Goal: Transaction & Acquisition: Purchase product/service

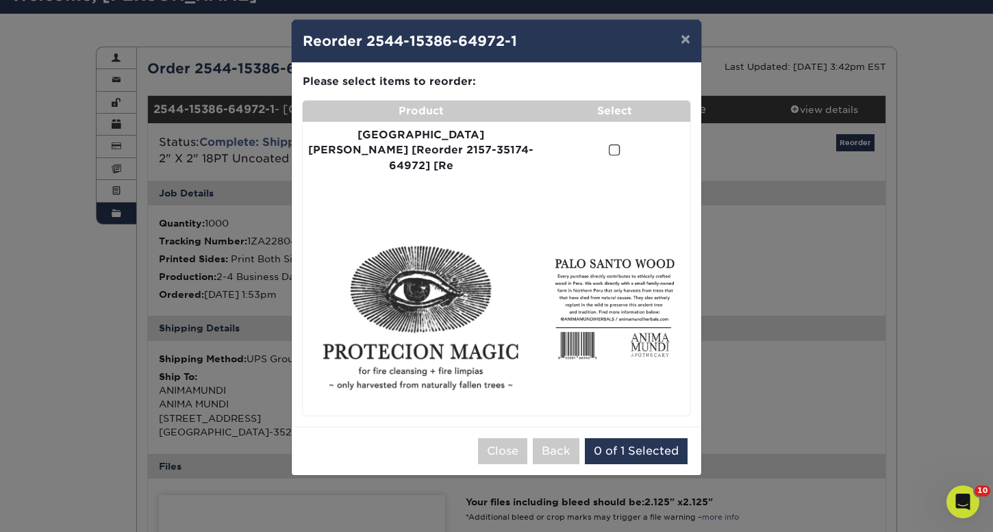
click at [430, 88] on p "Please select items to reorder:" at bounding box center [497, 82] width 388 height 16
click at [509, 438] on button "Close" at bounding box center [502, 451] width 49 height 26
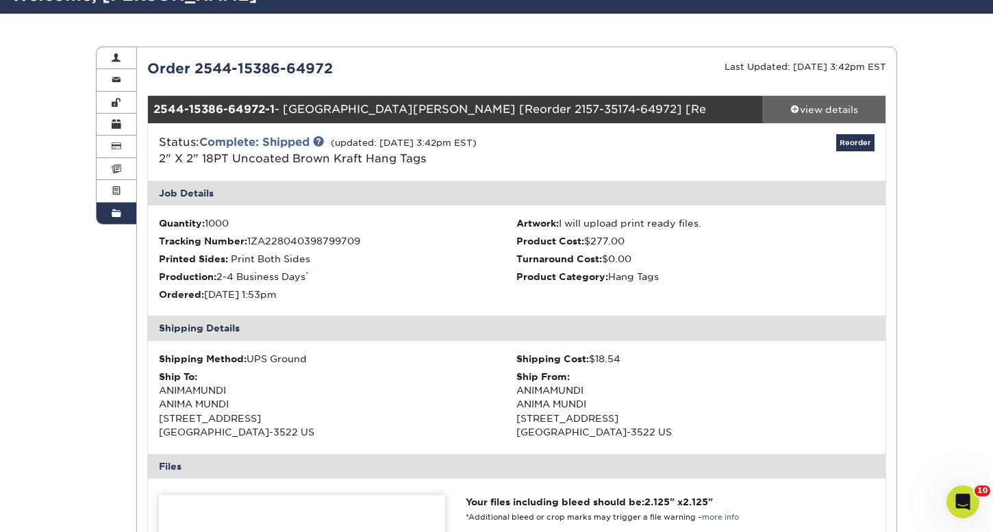
click at [851, 107] on div "view details" at bounding box center [823, 110] width 123 height 14
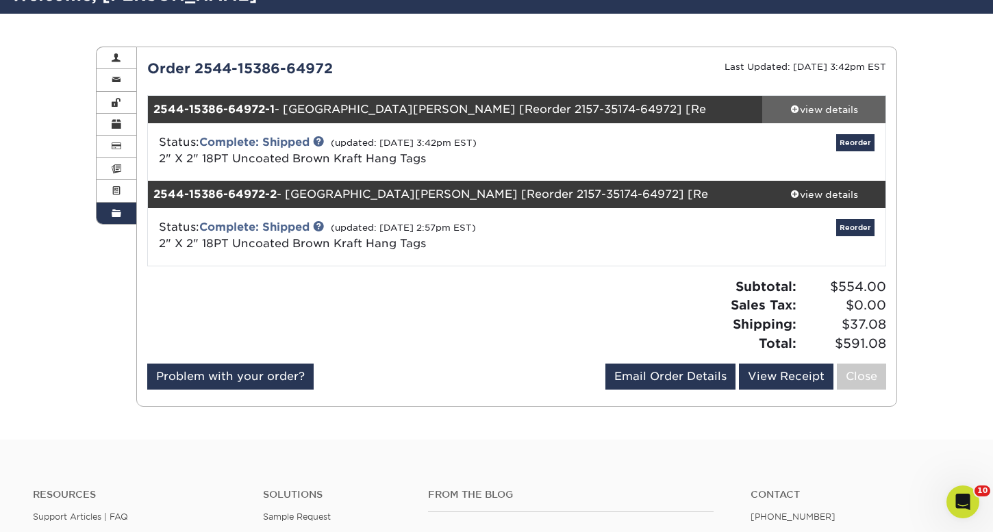
click at [834, 110] on div "view details" at bounding box center [823, 110] width 123 height 14
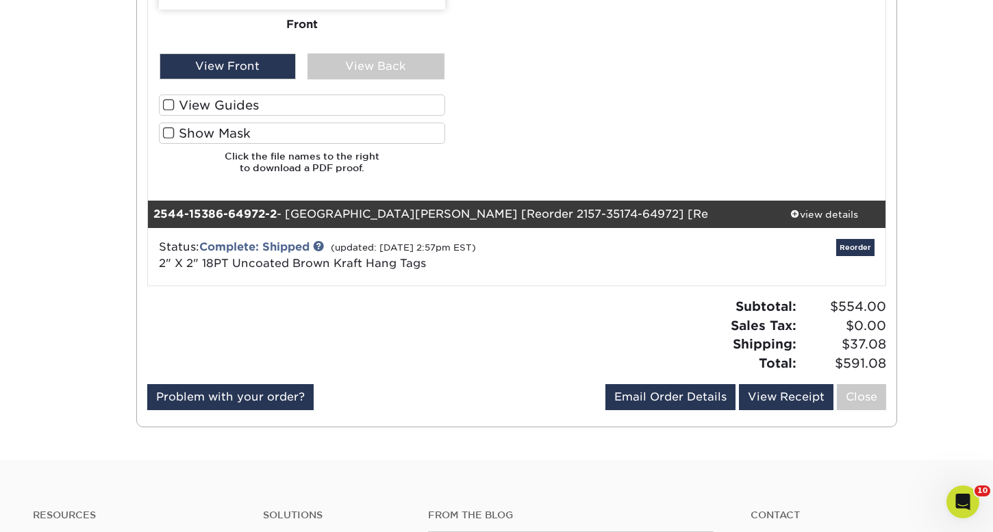
scroll to position [885, 0]
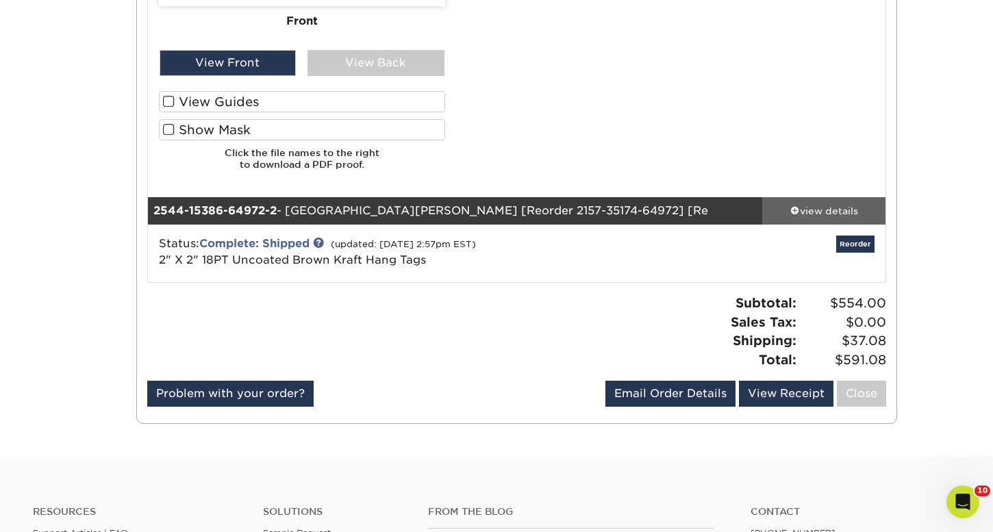
click at [837, 217] on div "view details" at bounding box center [823, 211] width 123 height 14
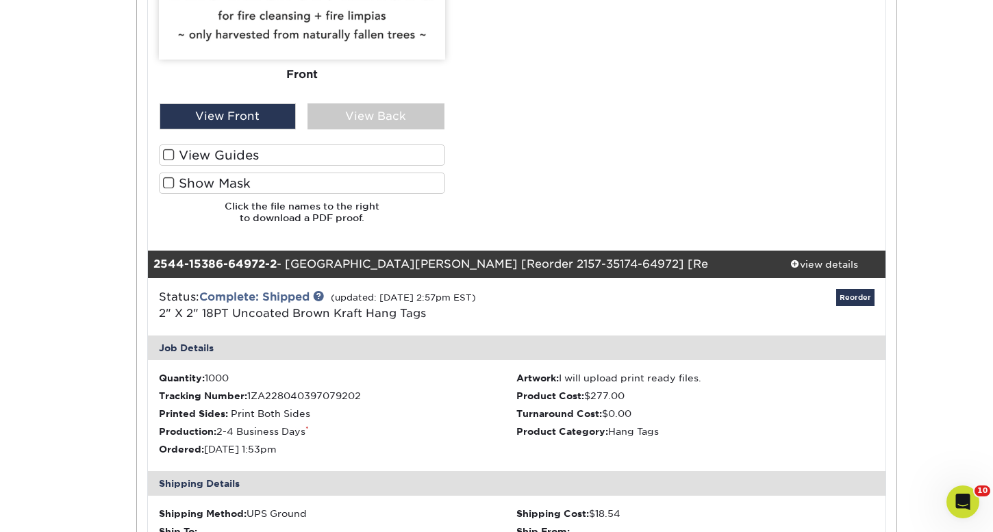
scroll to position [763, 0]
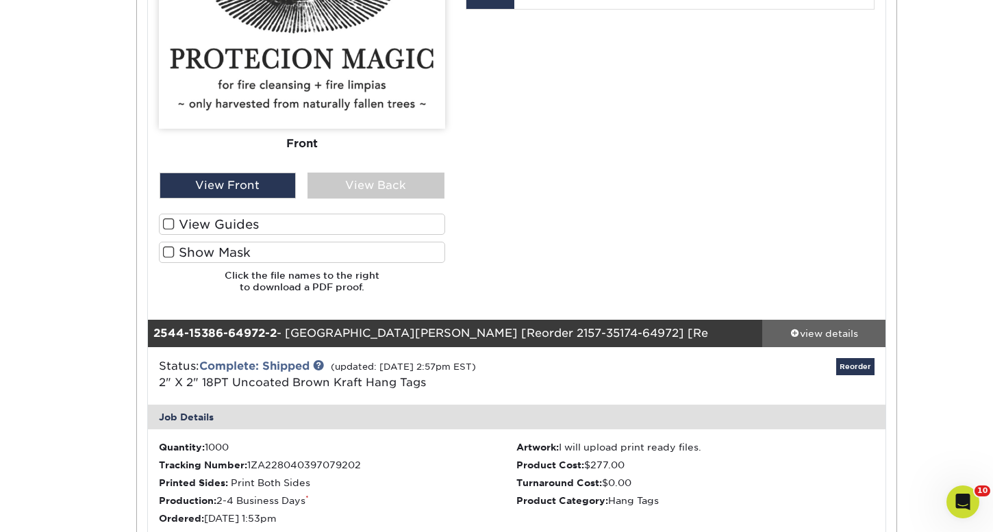
click at [822, 335] on div "view details" at bounding box center [823, 334] width 123 height 14
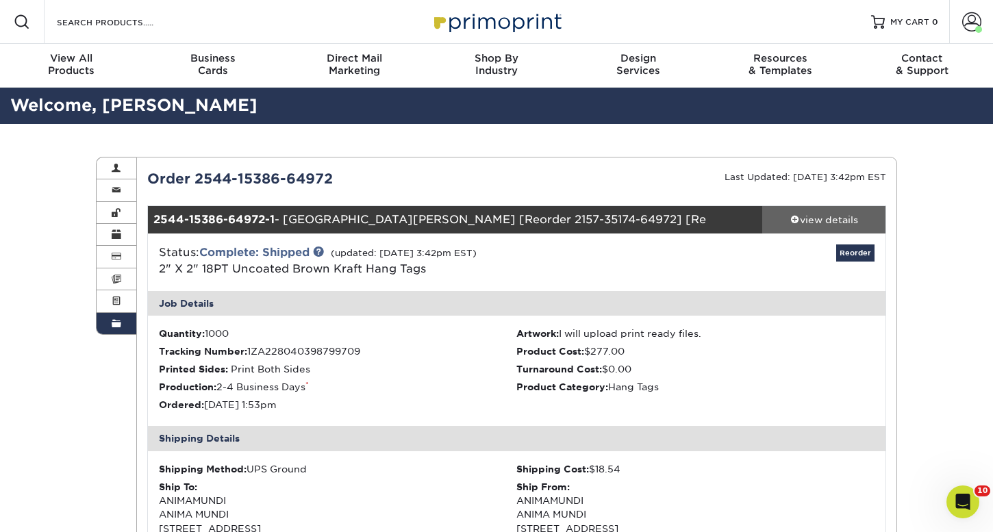
scroll to position [0, 0]
click at [816, 213] on div "view details" at bounding box center [823, 220] width 123 height 14
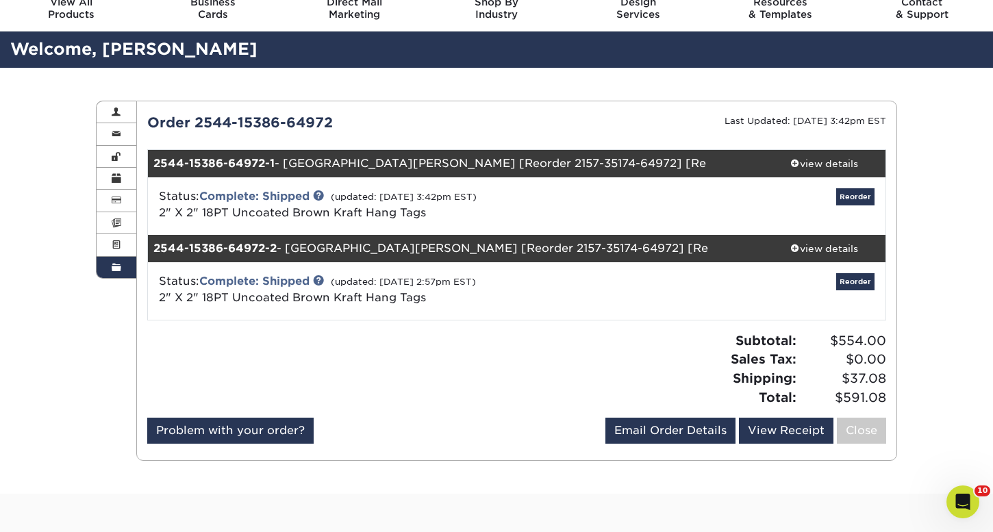
scroll to position [52, 0]
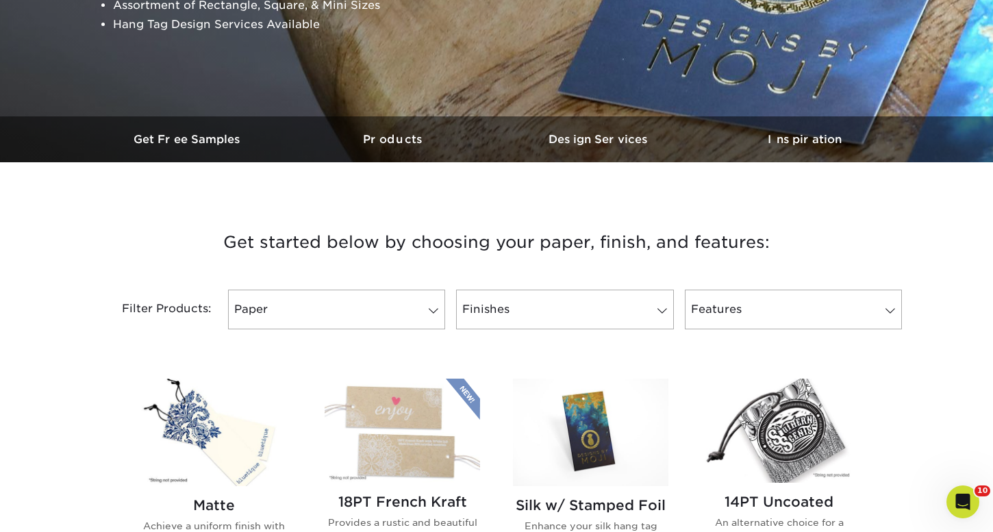
scroll to position [320, 0]
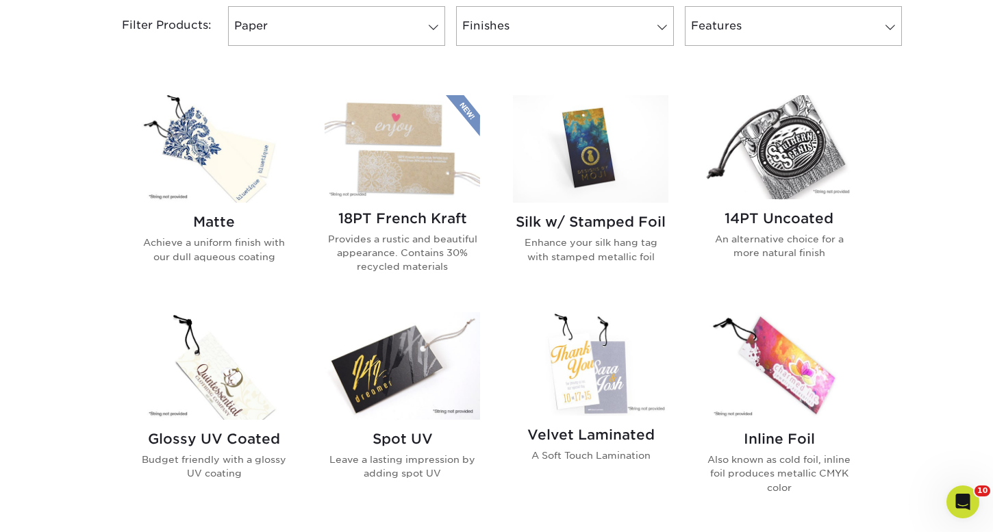
scroll to position [596, 0]
click at [425, 177] on img at bounding box center [402, 147] width 155 height 103
click at [806, 160] on img at bounding box center [778, 147] width 155 height 103
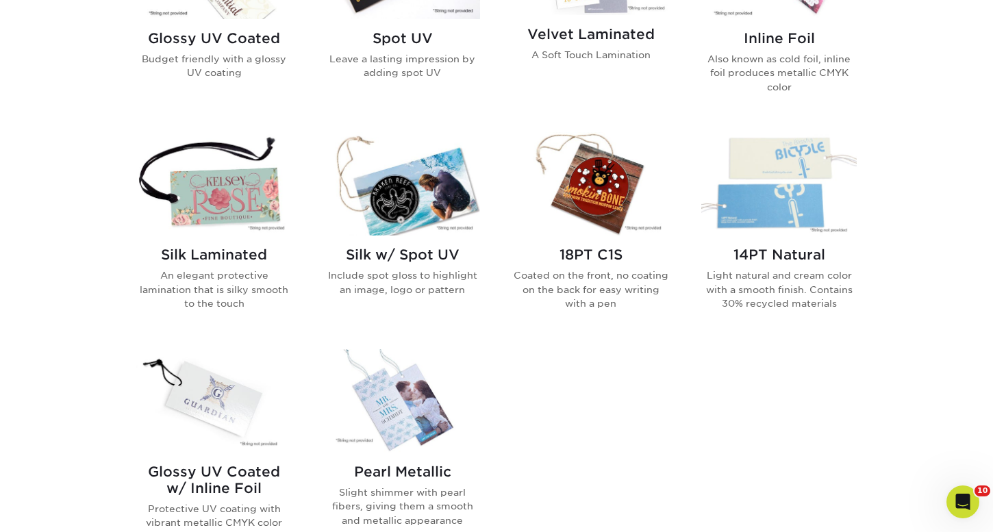
scroll to position [999, 0]
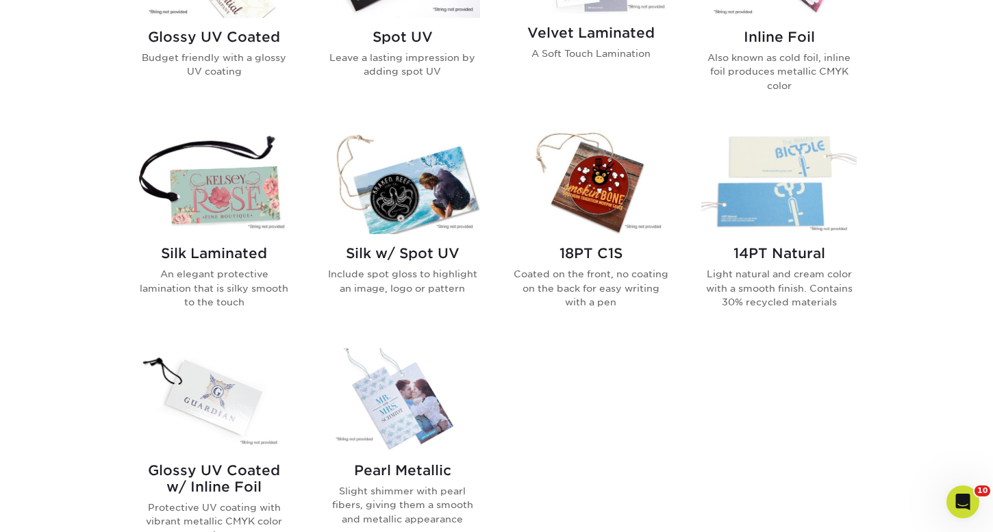
click at [613, 197] on img at bounding box center [590, 182] width 155 height 103
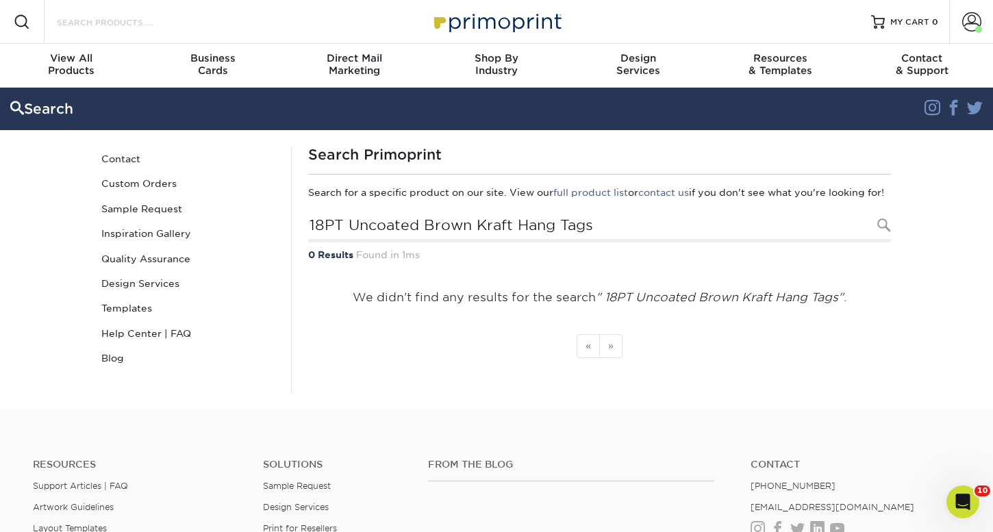
click at [135, 25] on input "Search Products" at bounding box center [122, 22] width 134 height 16
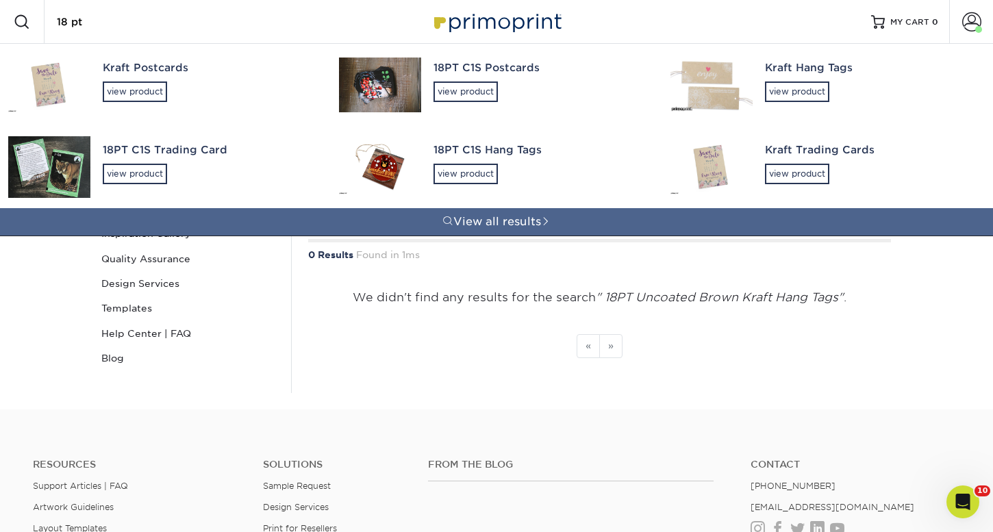
type input "18 pt"
click at [709, 92] on img at bounding box center [711, 85] width 82 height 55
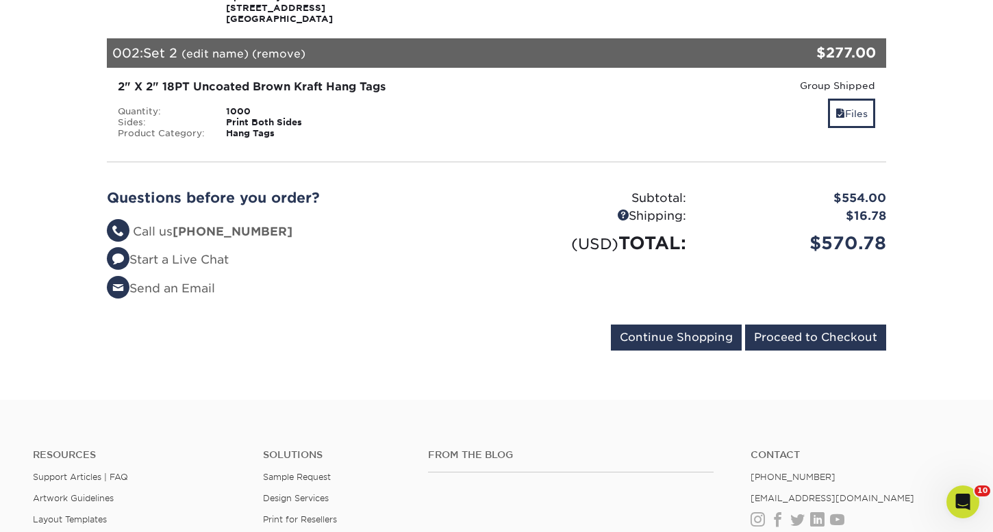
scroll to position [337, 0]
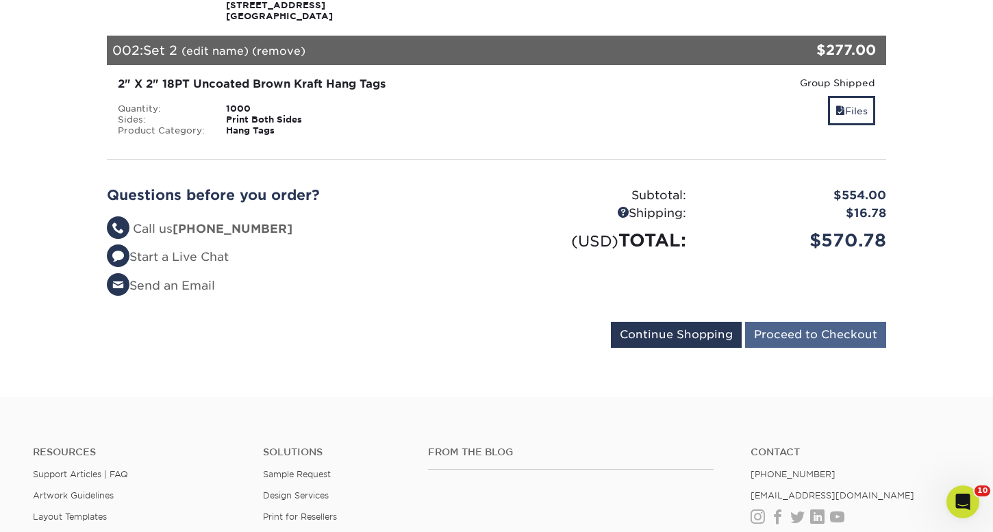
click at [830, 339] on input "Proceed to Checkout" at bounding box center [815, 335] width 141 height 26
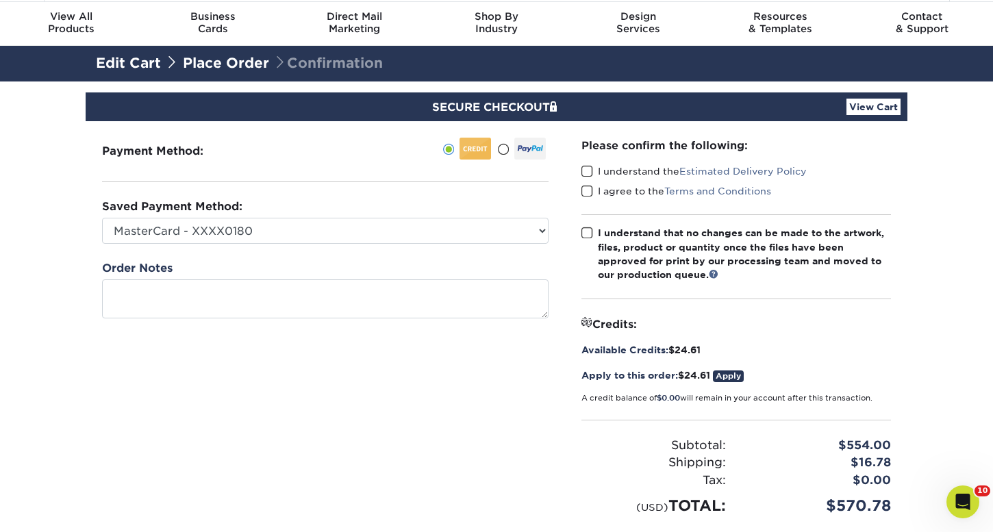
scroll to position [45, 0]
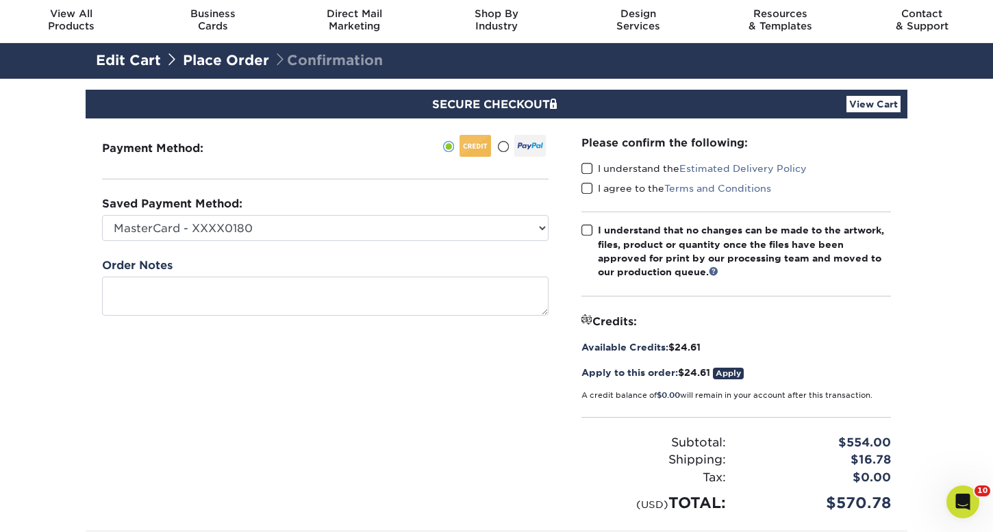
click at [585, 169] on span at bounding box center [587, 168] width 12 height 13
click at [0, 0] on input "I understand the Estimated Delivery Policy" at bounding box center [0, 0] width 0 height 0
click at [588, 186] on span at bounding box center [587, 188] width 12 height 13
click at [0, 0] on input "I agree to the Terms and Conditions" at bounding box center [0, 0] width 0 height 0
click at [589, 224] on div "Please confirm the following: I understand the Estimated Delivery Policy I agre…" at bounding box center [736, 324] width 310 height 379
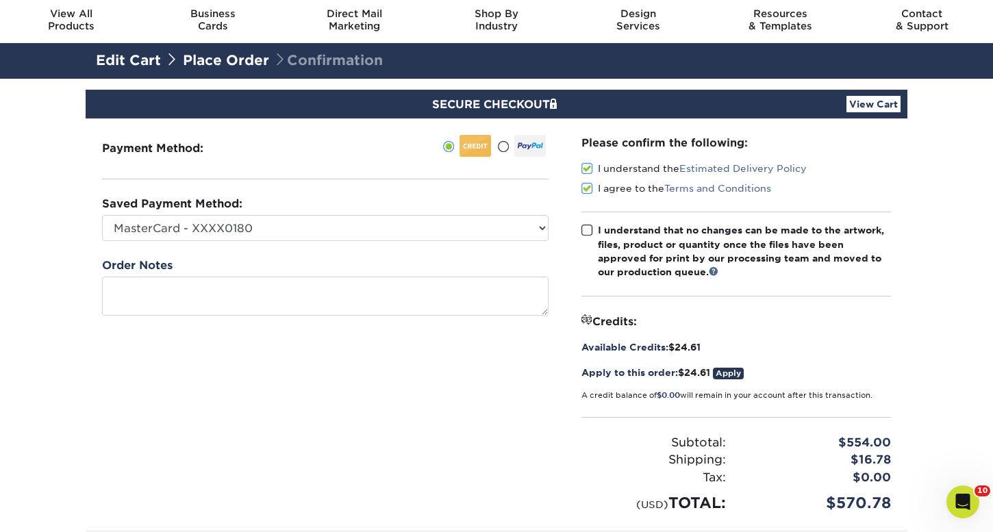
click at [589, 229] on span at bounding box center [587, 230] width 12 height 13
click at [0, 0] on input "I understand that no changes can be made to the artwork, files, product or quan…" at bounding box center [0, 0] width 0 height 0
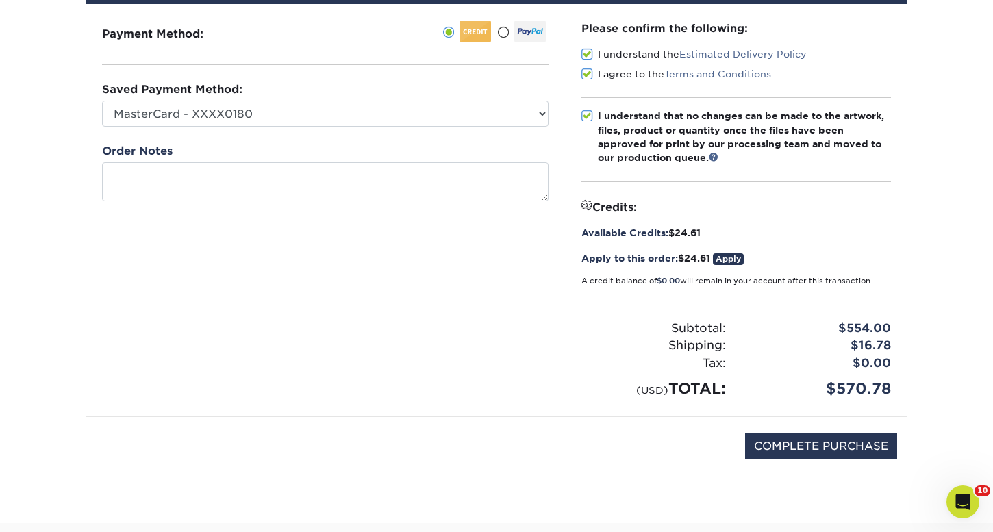
scroll to position [207, 0]
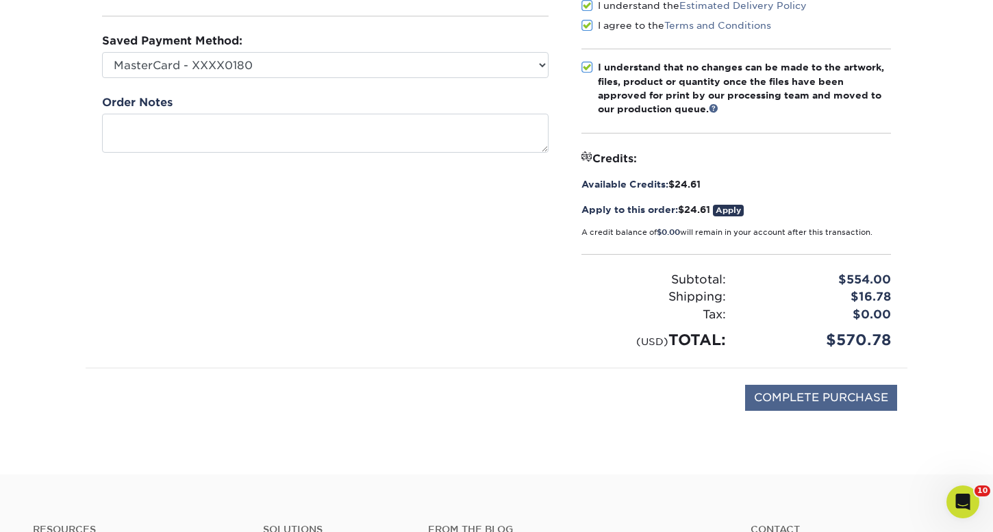
click at [842, 407] on input "COMPLETE PURCHASE" at bounding box center [821, 398] width 152 height 26
type input "COMPLETE PURCHASE"
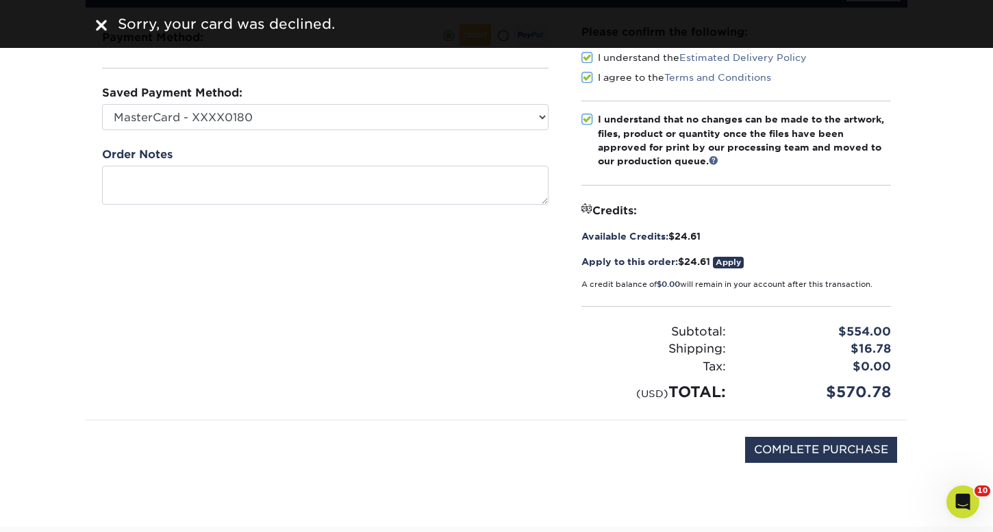
scroll to position [106, 0]
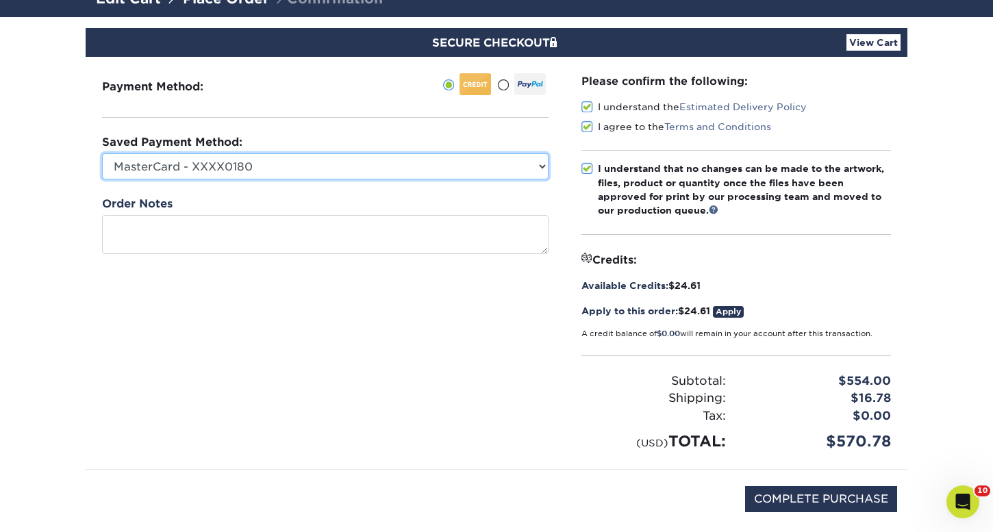
select select
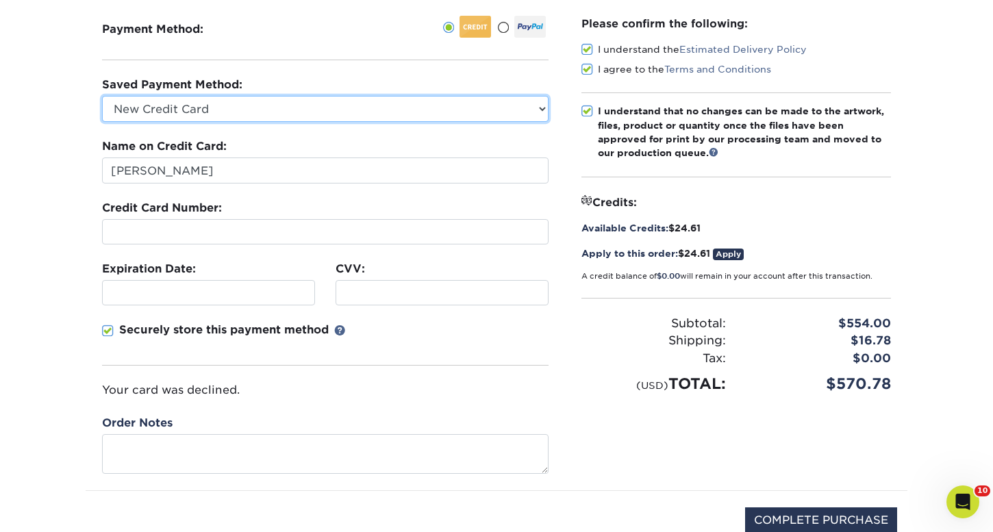
scroll to position [171, 0]
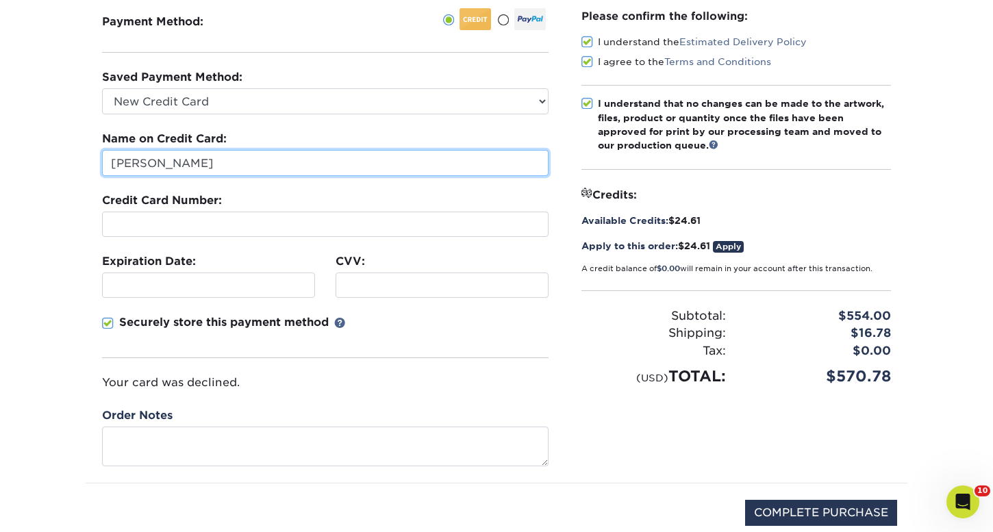
drag, startPoint x: 223, startPoint y: 167, endPoint x: 38, endPoint y: 148, distance: 185.2
click at [38, 148] on section "SECURE CHECKOUT View Cart Payment Method: Saved Payment Method:" at bounding box center [496, 271] width 993 height 638
type input "Mark Fridman"
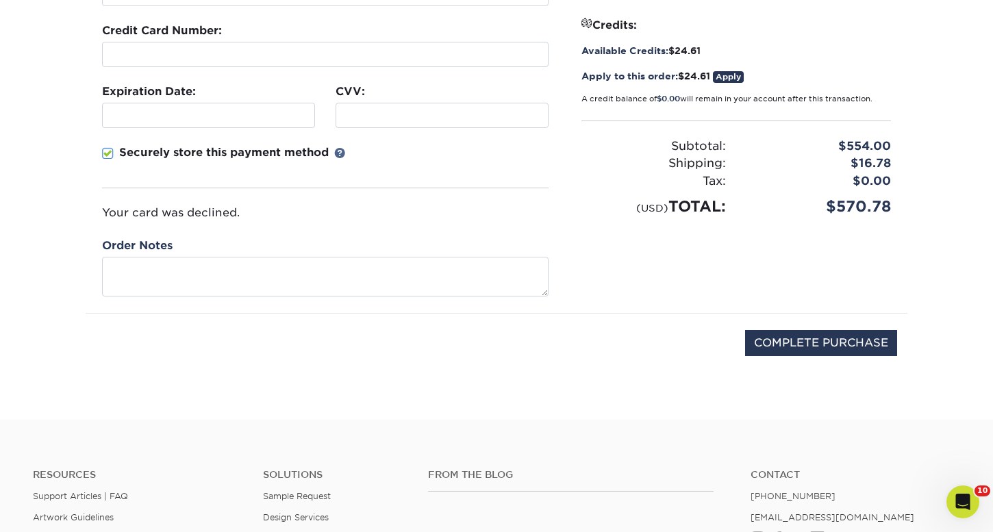
scroll to position [370, 0]
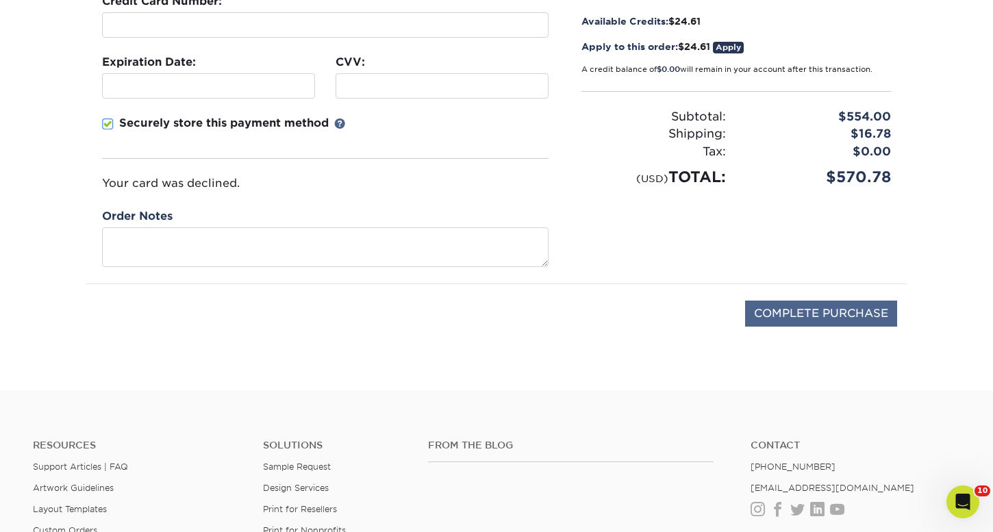
click at [853, 316] on input "COMPLETE PURCHASE" at bounding box center [821, 314] width 152 height 26
type input "PROCESSING, PLEASE WAIT..."
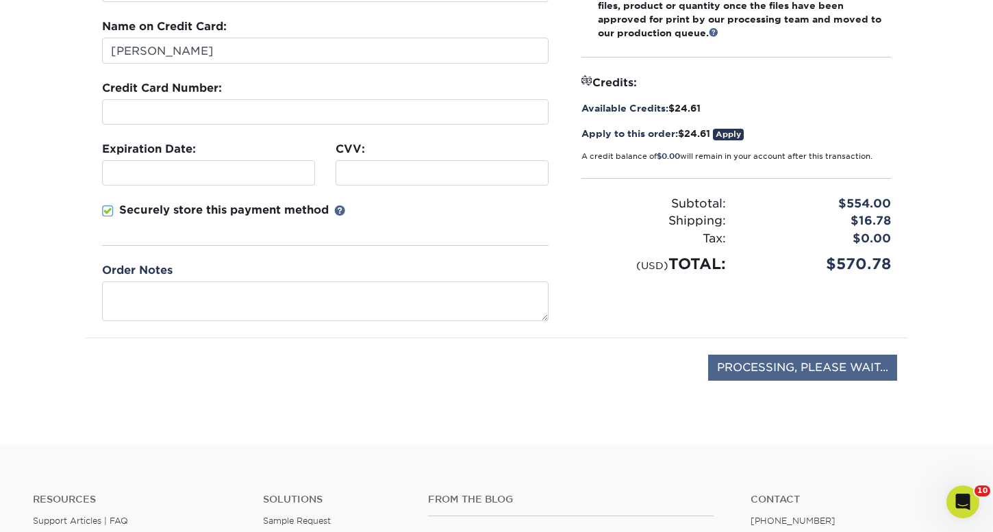
scroll to position [275, 0]
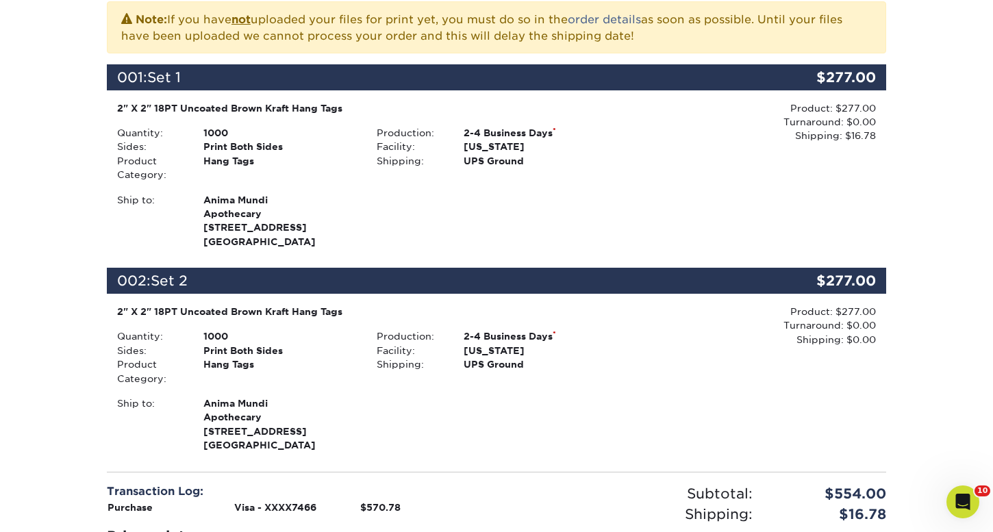
scroll to position [314, 0]
